Goal: Task Accomplishment & Management: Use online tool/utility

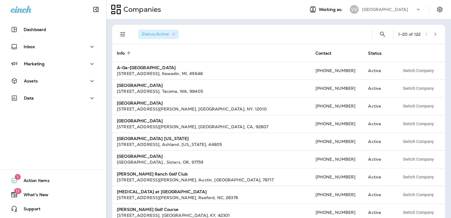
click at [389, 9] on p "[GEOGRAPHIC_DATA]" at bounding box center [385, 9] width 46 height 5
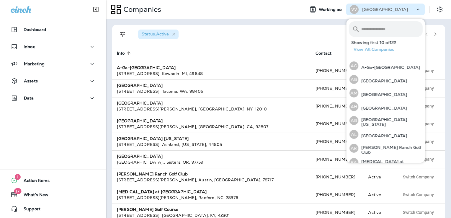
click at [370, 28] on input "text" at bounding box center [392, 29] width 61 height 16
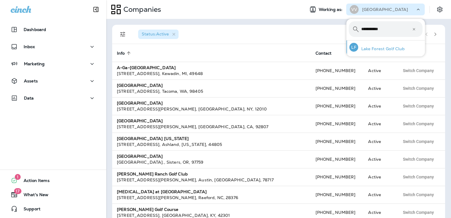
type input "**********"
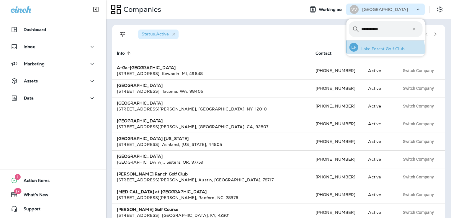
click at [386, 49] on p "Lake Forest Golf Club" at bounding box center [382, 48] width 47 height 5
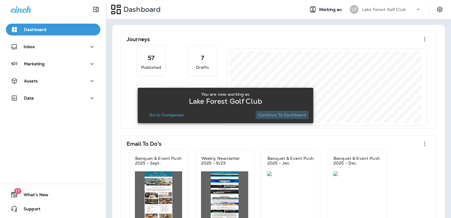
click at [292, 118] on button "Continue to Dashboard" at bounding box center [282, 115] width 53 height 8
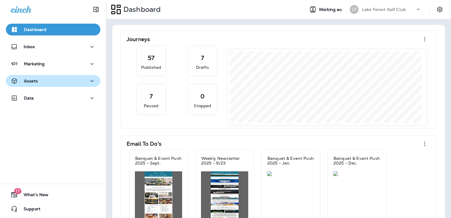
click at [40, 79] on div "Assets" at bounding box center [53, 80] width 85 height 7
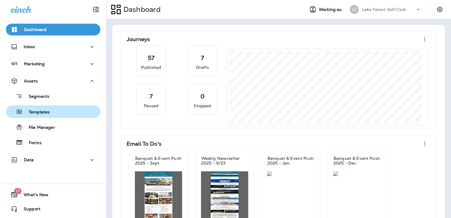
click at [50, 114] on div "Templates" at bounding box center [53, 111] width 90 height 9
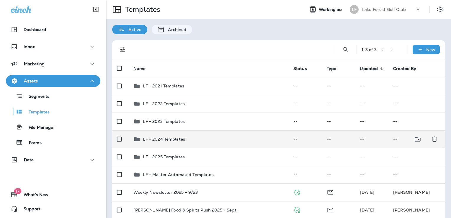
scroll to position [25, 0]
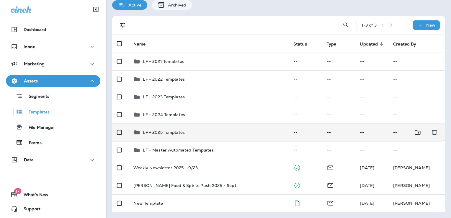
click at [229, 135] on td "LF - 2025 Templates" at bounding box center [209, 132] width 160 height 18
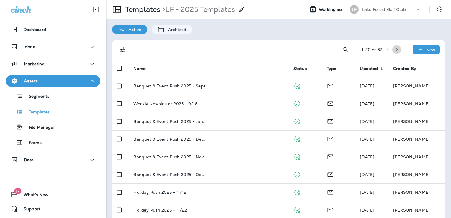
click at [396, 51] on icon "button" at bounding box center [397, 50] width 2 height 4
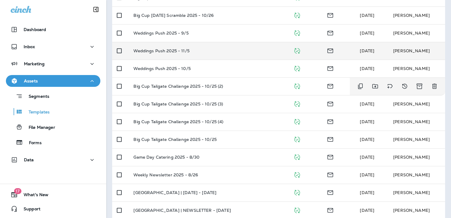
scroll to position [89, 0]
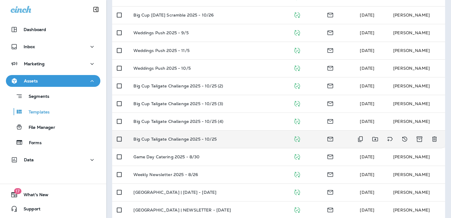
click at [242, 135] on td "Big Cup Tailgate Challenge 2025 - 10/25" at bounding box center [209, 139] width 160 height 18
